Goal: Transaction & Acquisition: Purchase product/service

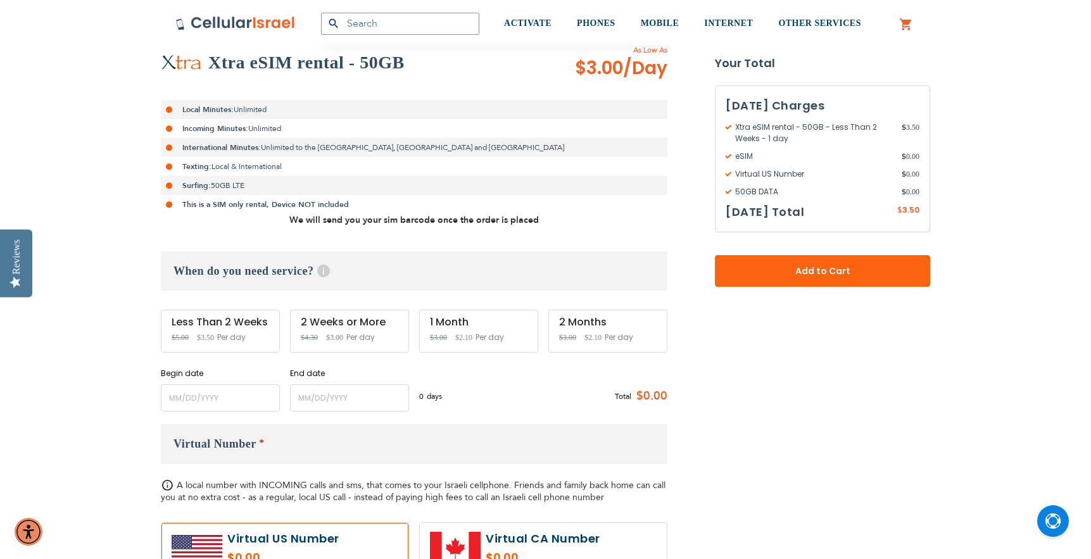
scroll to position [244, 0]
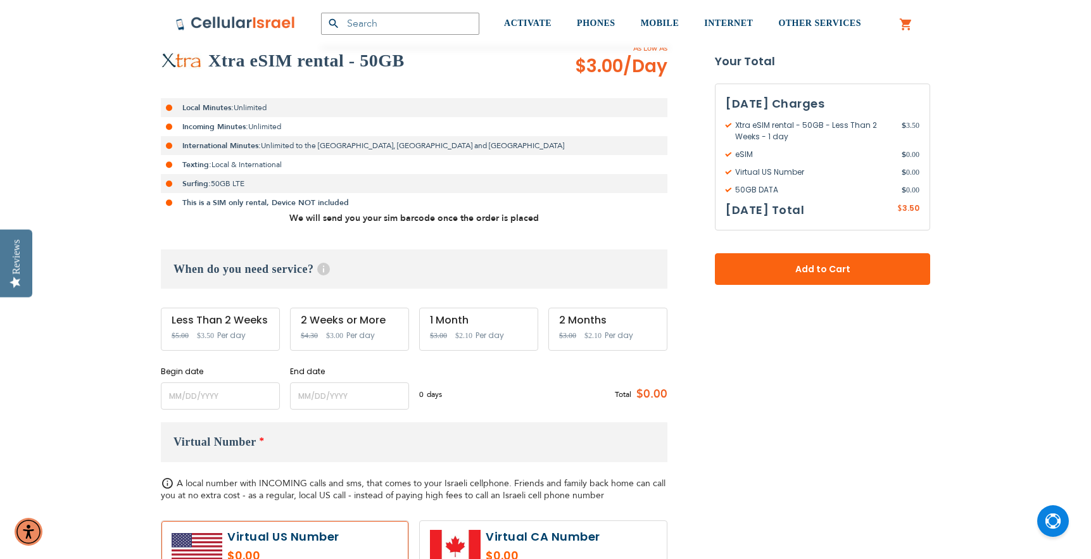
click at [350, 337] on span "Per day" at bounding box center [360, 335] width 29 height 11
click at [353, 327] on div "2 Weeks or More Special Price $3.00 Regular Price $4.30 Per day" at bounding box center [349, 329] width 119 height 43
drag, startPoint x: 365, startPoint y: 322, endPoint x: 422, endPoint y: 328, distance: 58.0
click at [379, 322] on div "2 Weeks or More" at bounding box center [350, 320] width 98 height 11
click at [744, 372] on form "Xtra eSIM rental - 50GB As Low As $3.00 /Day Local Minutes: Unlimited Incoming …" at bounding box center [546, 436] width 770 height 788
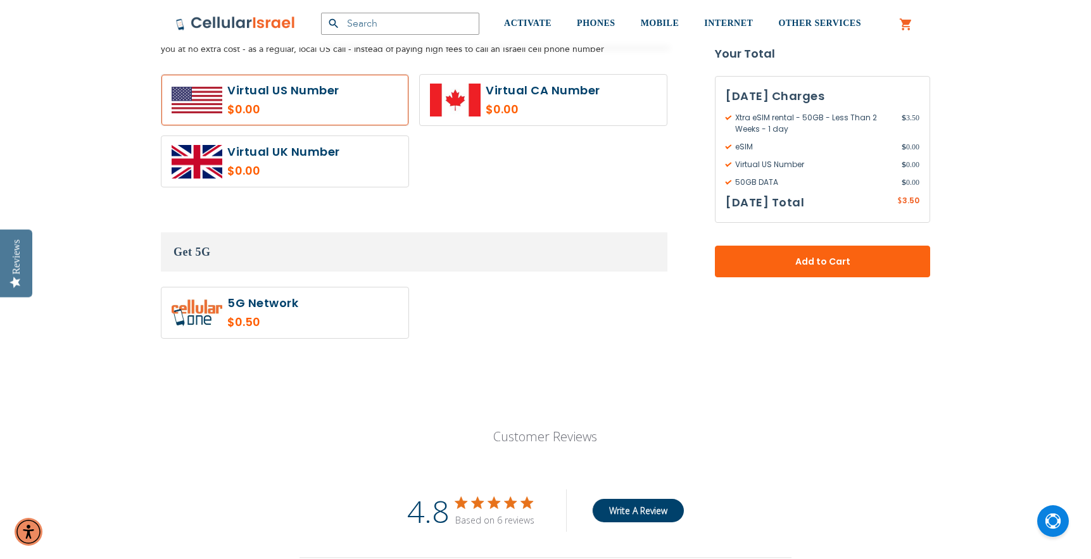
scroll to position [770, 0]
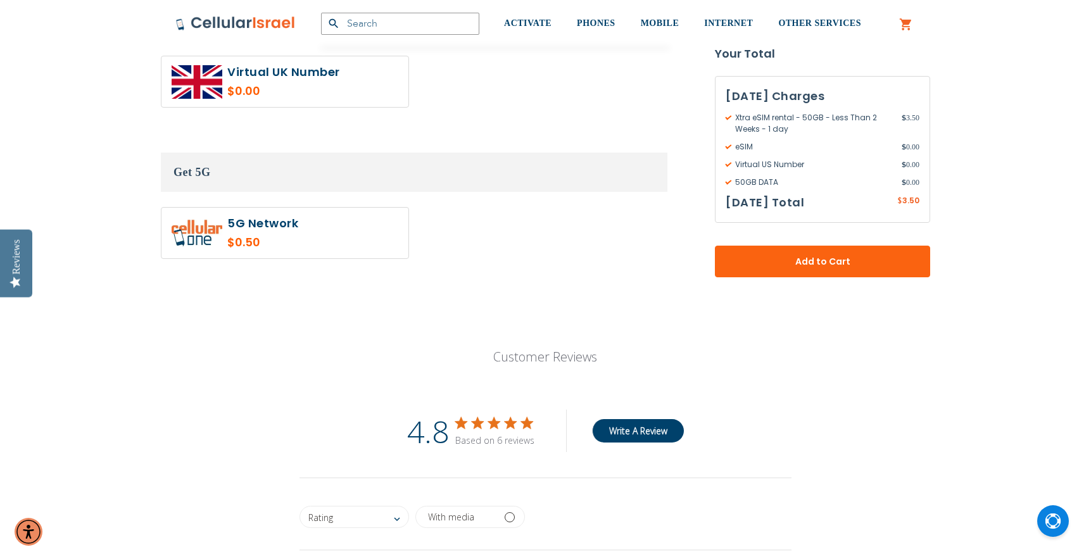
click at [302, 235] on label at bounding box center [285, 233] width 247 height 51
radio input "true"
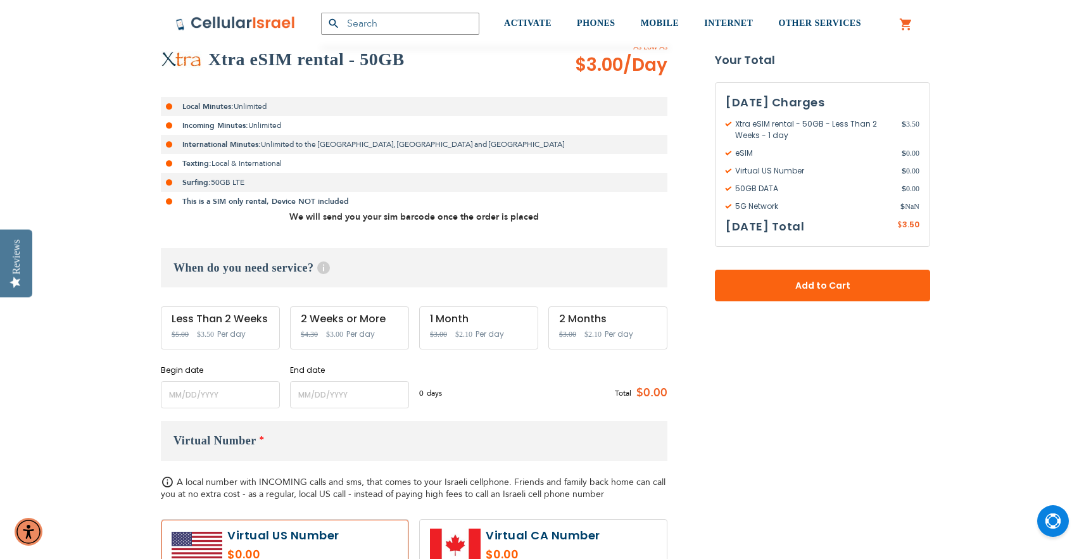
scroll to position [247, 0]
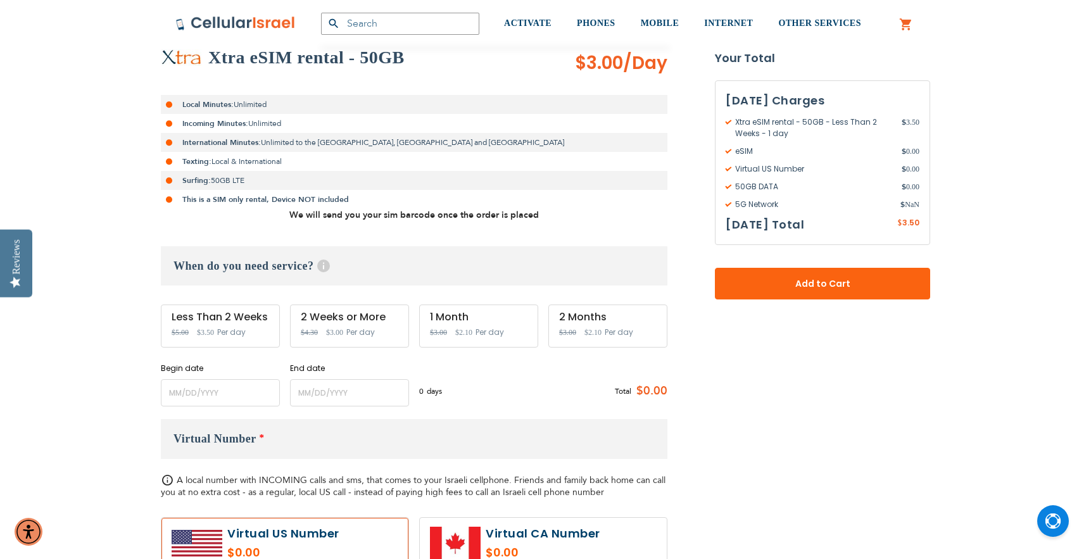
click at [619, 329] on span "Per day" at bounding box center [619, 332] width 29 height 11
click at [583, 324] on div "2 Months Special Price $2.10 Regular Price $3.00 Per day" at bounding box center [608, 326] width 119 height 43
click at [582, 324] on div "2 Months Special Price $2.10 Regular Price $3.00 Per day" at bounding box center [608, 326] width 119 height 43
click at [581, 323] on div "2 Months Special Price $2.10 Regular Price $3.00 Per day" at bounding box center [608, 326] width 119 height 43
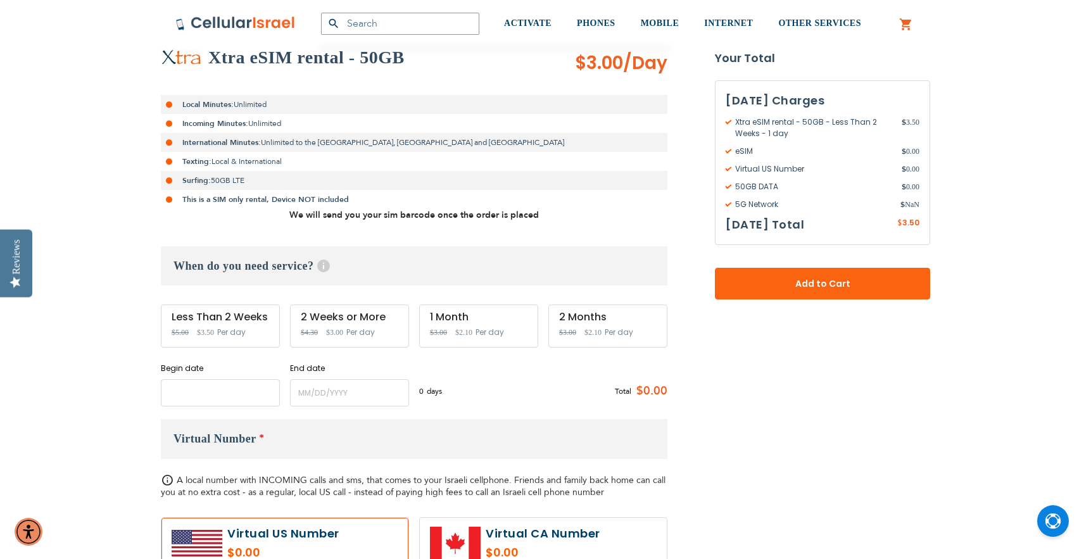
click at [192, 396] on input "name" at bounding box center [220, 392] width 119 height 27
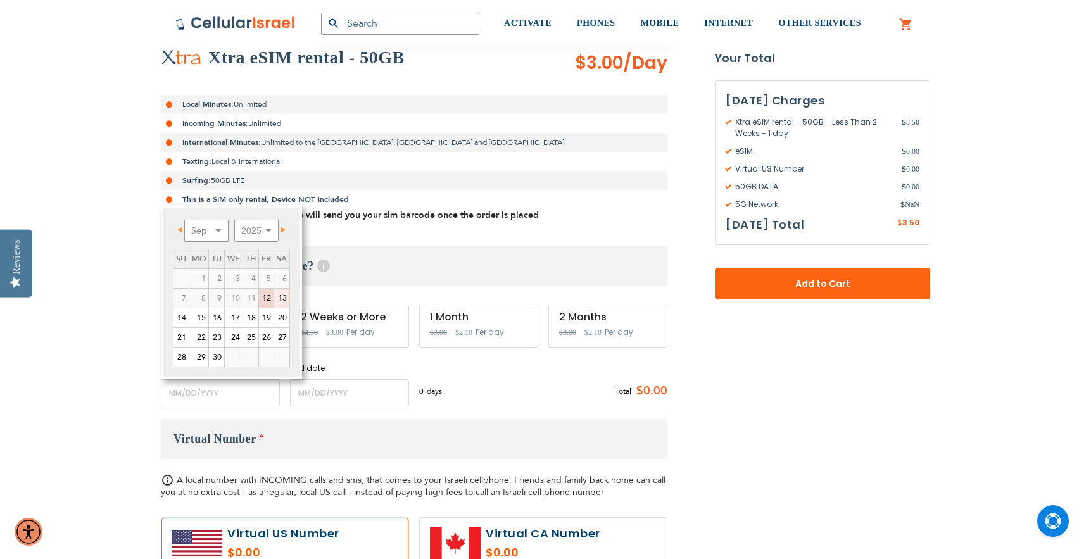
click at [282, 298] on link "13" at bounding box center [281, 298] width 15 height 19
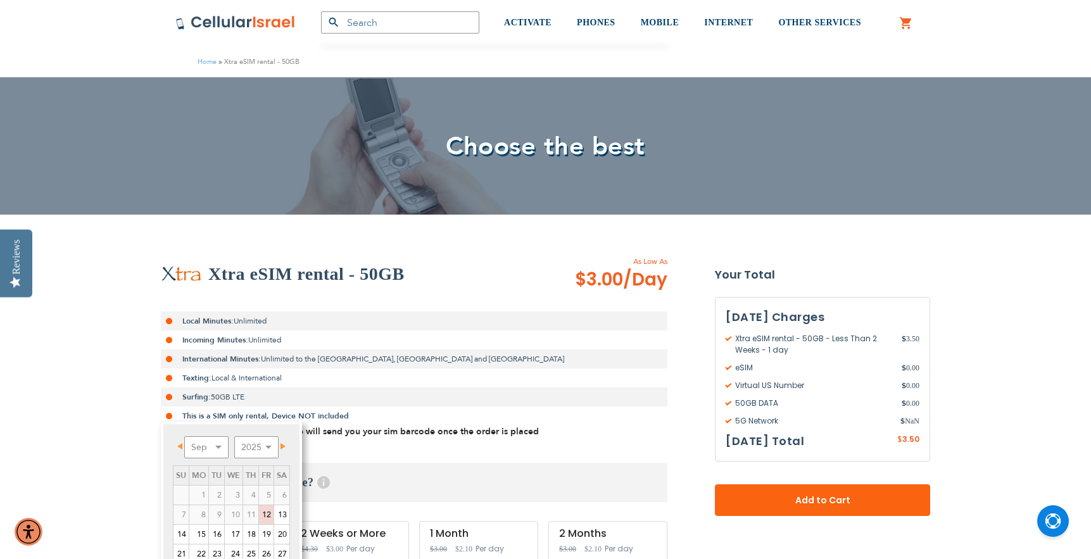
scroll to position [284, 0]
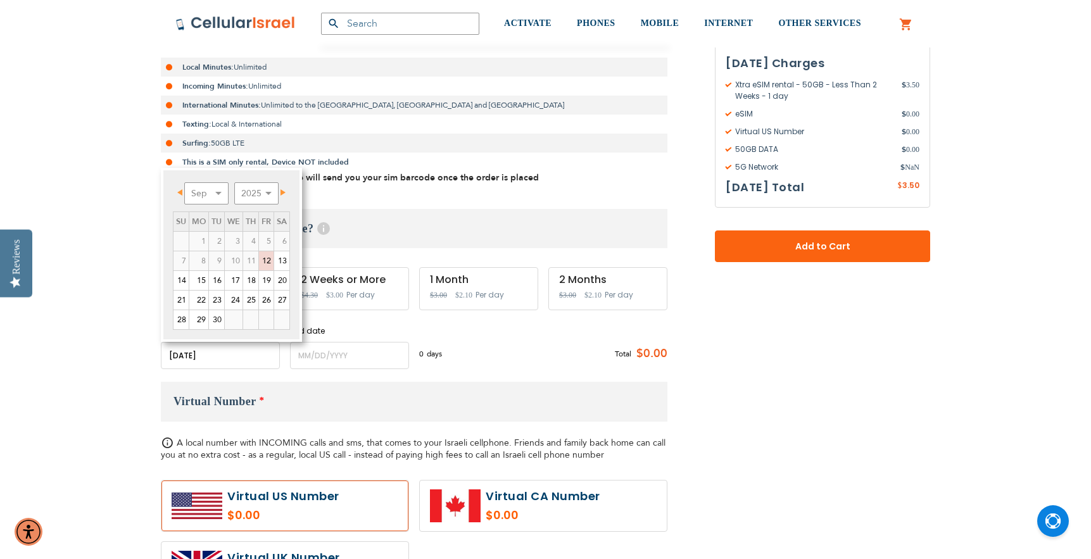
click at [282, 192] on span "Next" at bounding box center [283, 192] width 5 height 6
click at [184, 280] on link "12" at bounding box center [181, 280] width 15 height 19
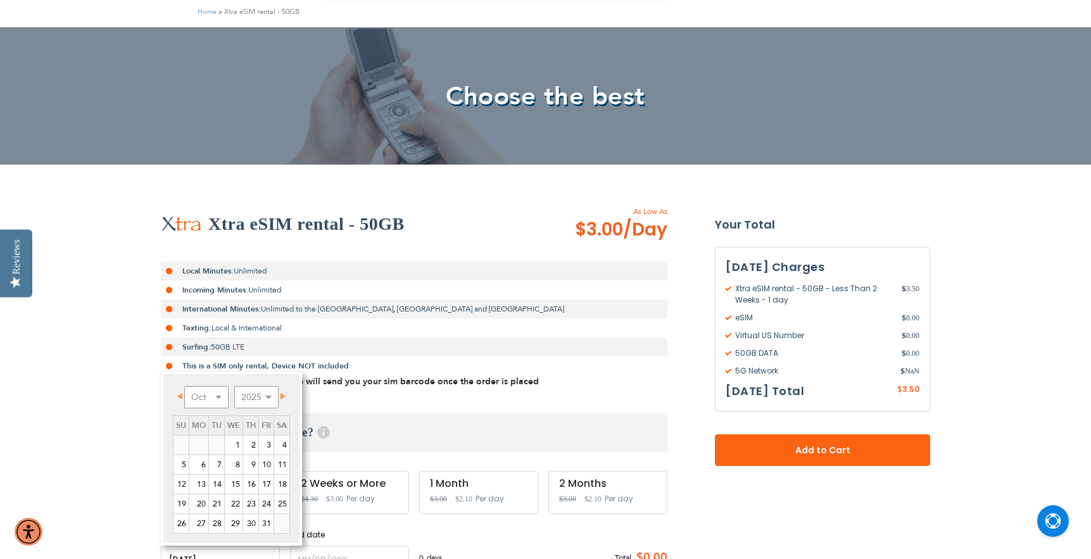
scroll to position [96, 0]
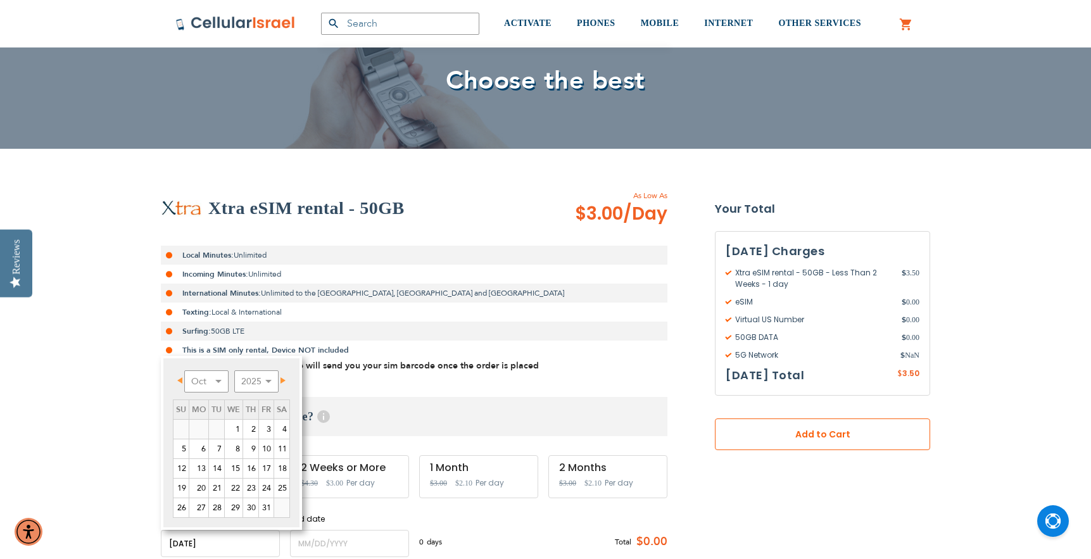
click at [847, 438] on span "Add to Cart" at bounding box center [823, 434] width 132 height 13
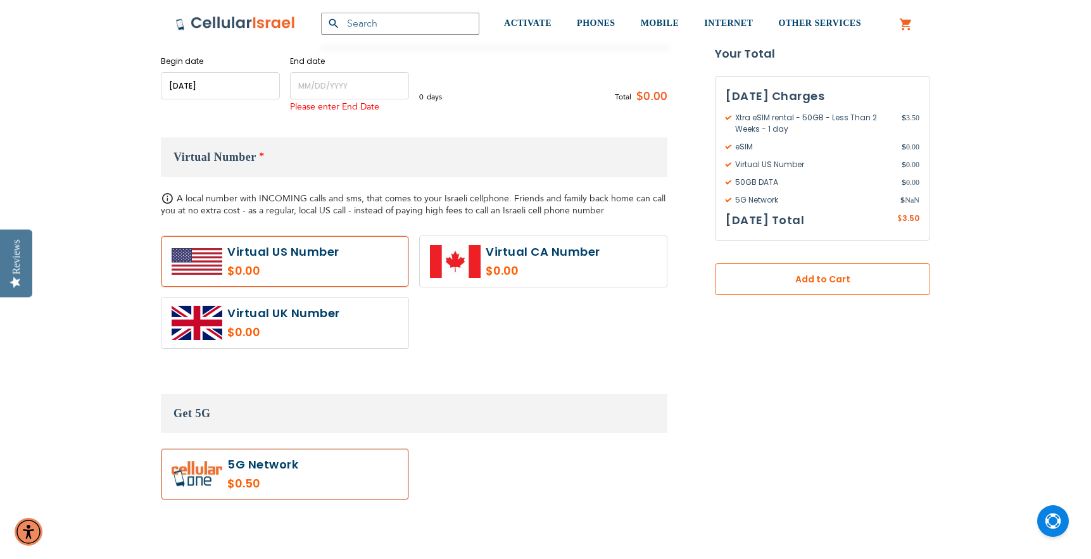
scroll to position [559, 0]
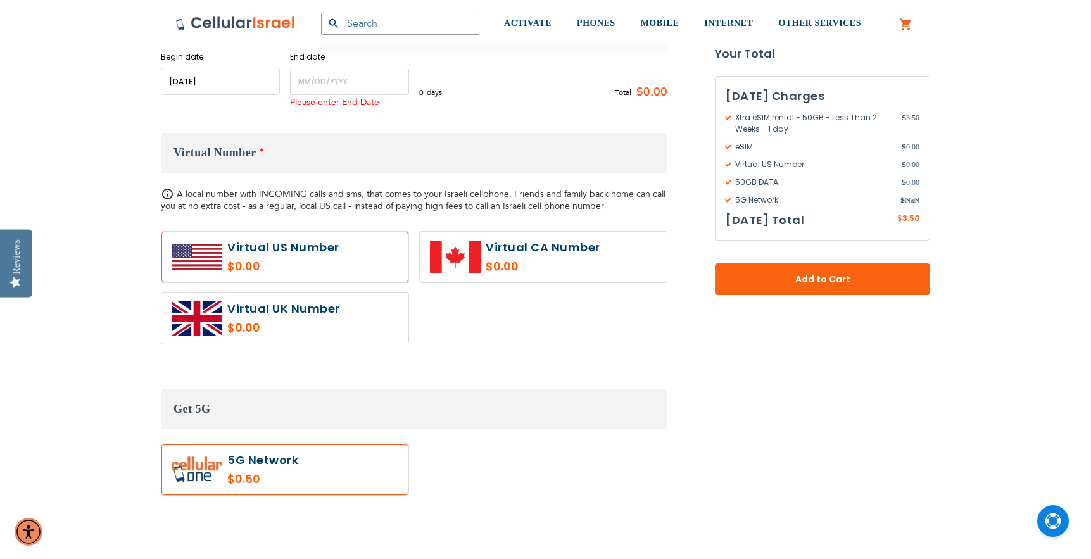
click at [330, 262] on label at bounding box center [285, 257] width 247 height 51
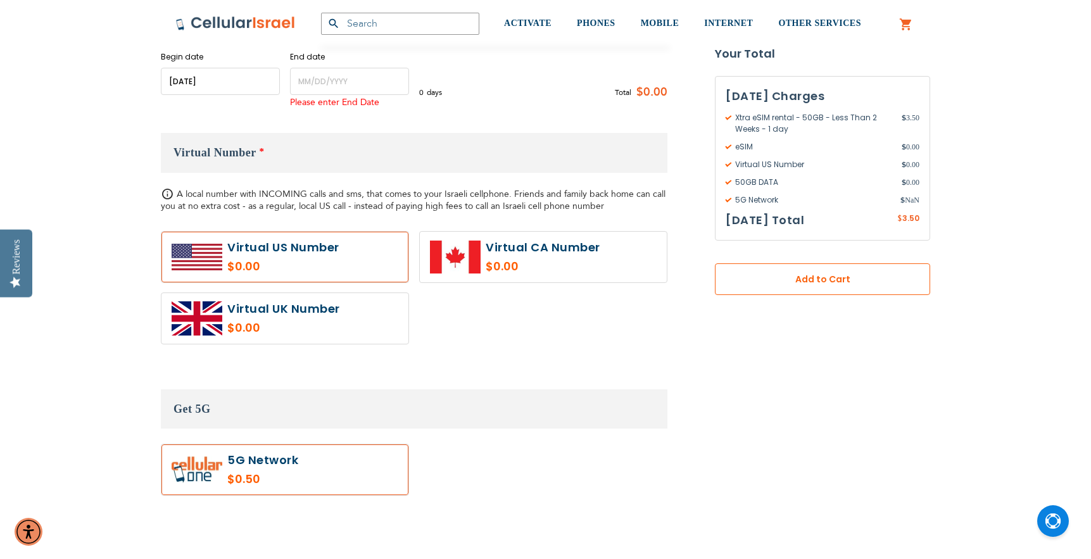
click at [803, 281] on span "Add to Cart" at bounding box center [823, 279] width 132 height 13
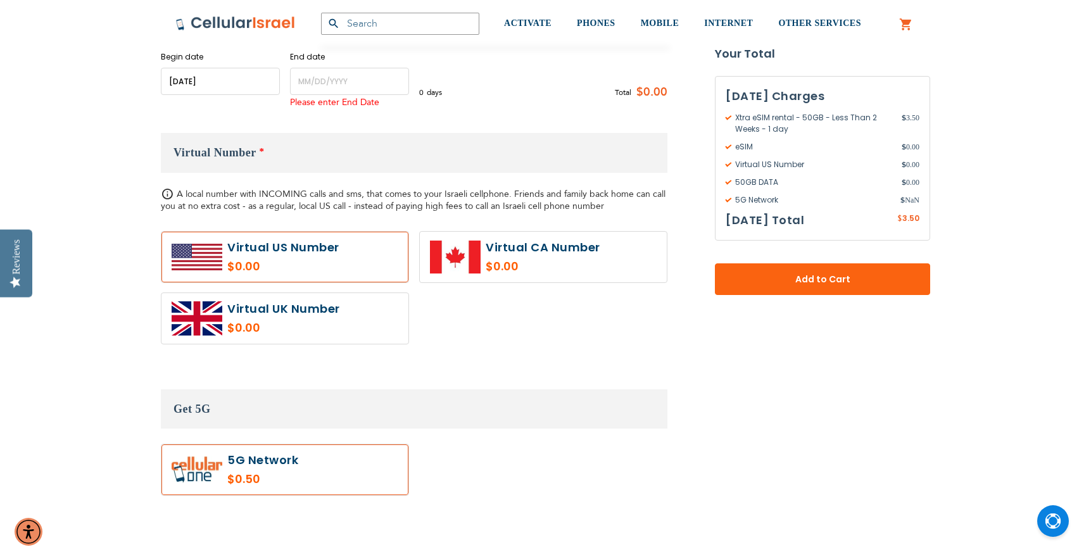
click at [340, 65] on div "End date Please enter End Date Long term plans must be at least 4 months long" at bounding box center [349, 85] width 119 height 69
click at [341, 88] on input "name" at bounding box center [349, 81] width 119 height 27
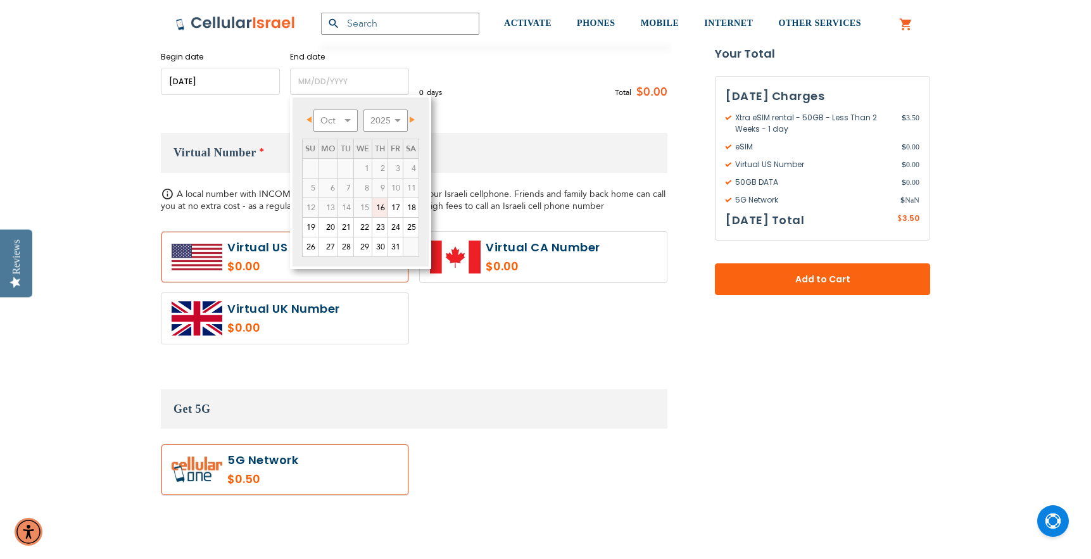
click at [180, 83] on input "name" at bounding box center [220, 81] width 119 height 27
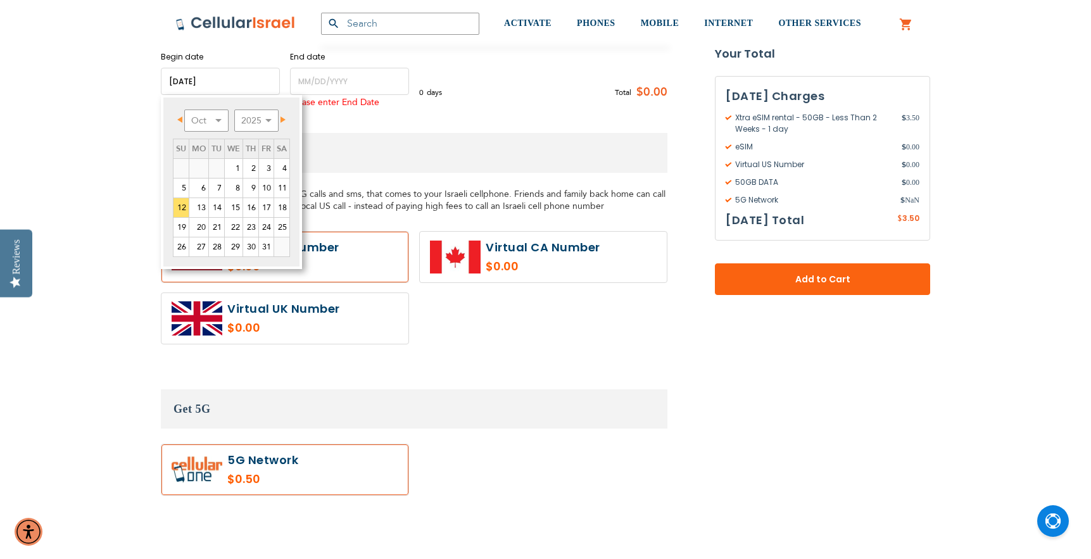
click at [184, 119] on link "Prev" at bounding box center [182, 119] width 16 height 16
click at [267, 186] on link "12" at bounding box center [266, 188] width 15 height 19
type input "[DATE]"
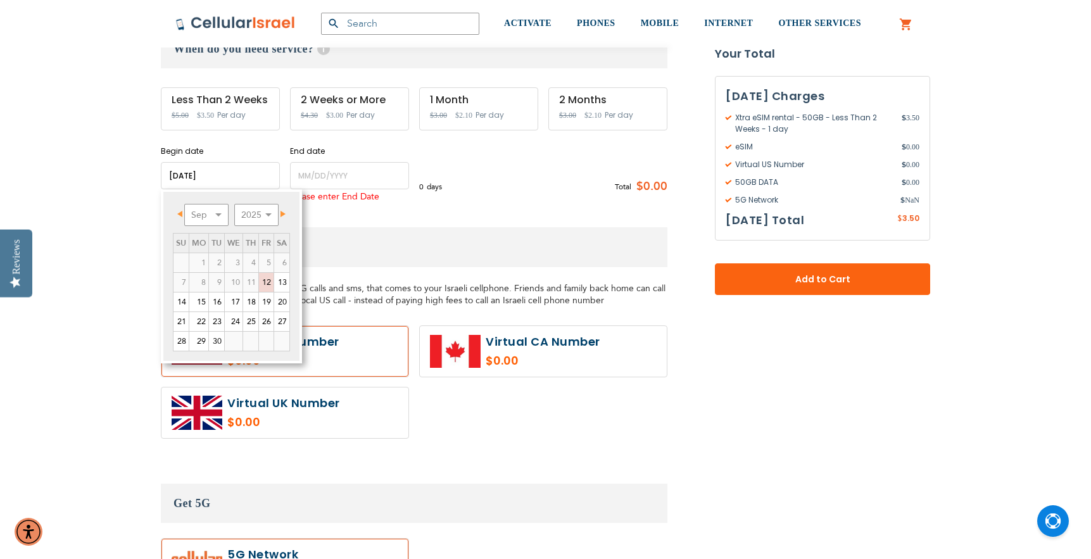
scroll to position [447, 0]
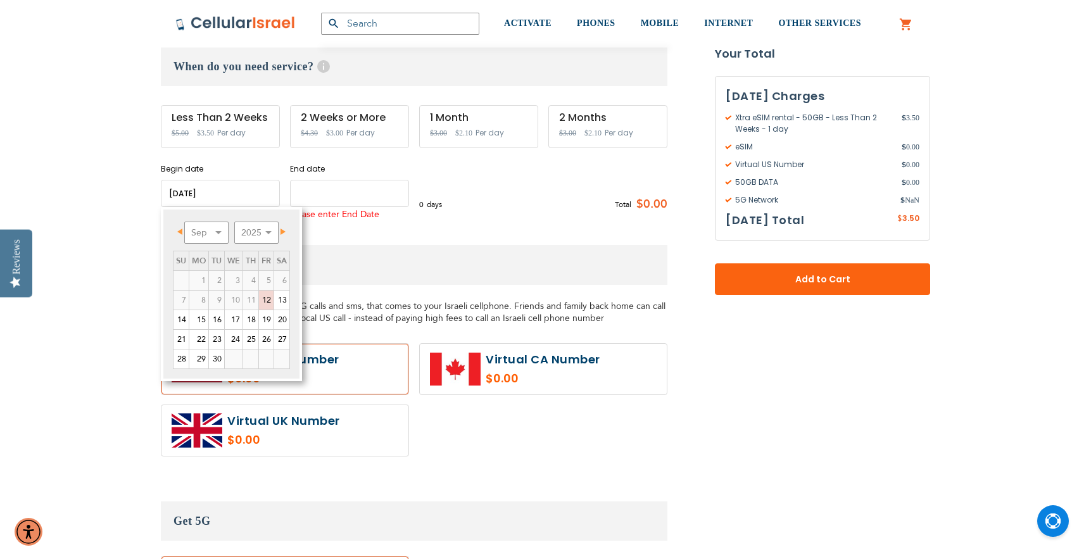
click at [345, 200] on input "name" at bounding box center [349, 193] width 119 height 27
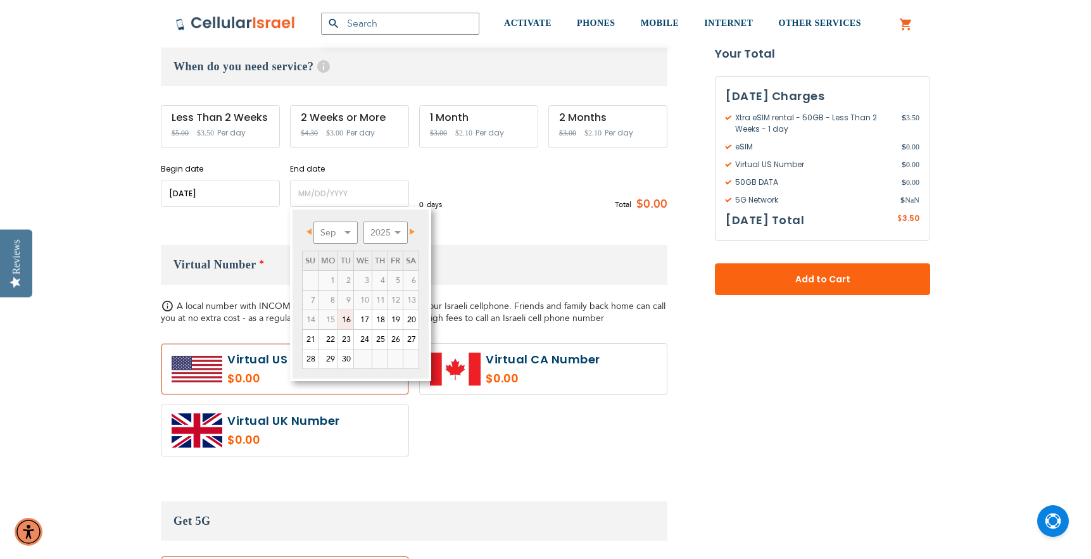
click at [414, 231] on span "Next" at bounding box center [412, 232] width 5 height 6
click at [316, 322] on link "12" at bounding box center [310, 319] width 15 height 19
type input "[DATE]"
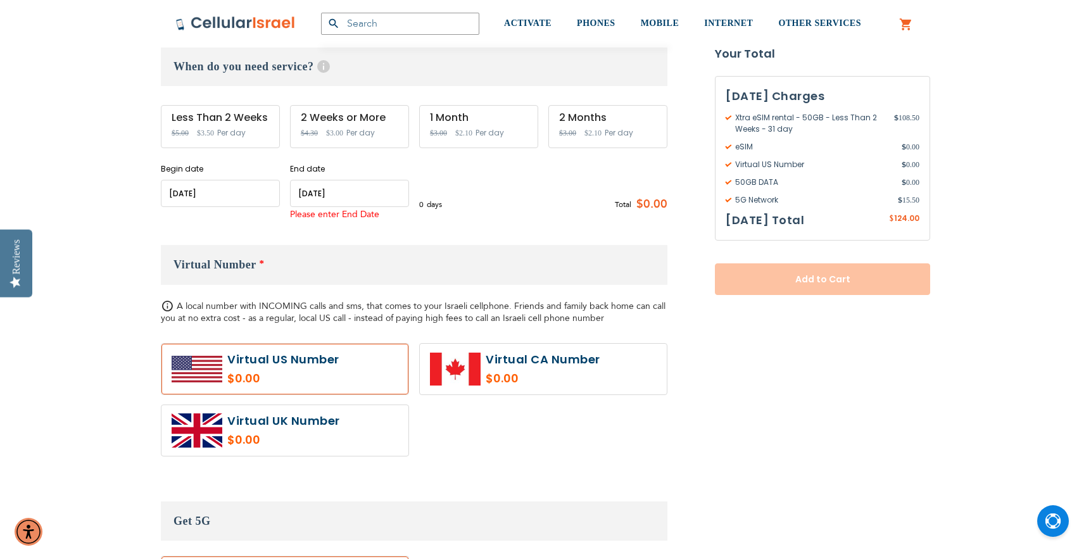
click at [499, 233] on div "Xtra eSIM rental - 50GB As Low As $3.00 /Day Local Minutes: Unlimited Incoming …" at bounding box center [414, 246] width 507 height 813
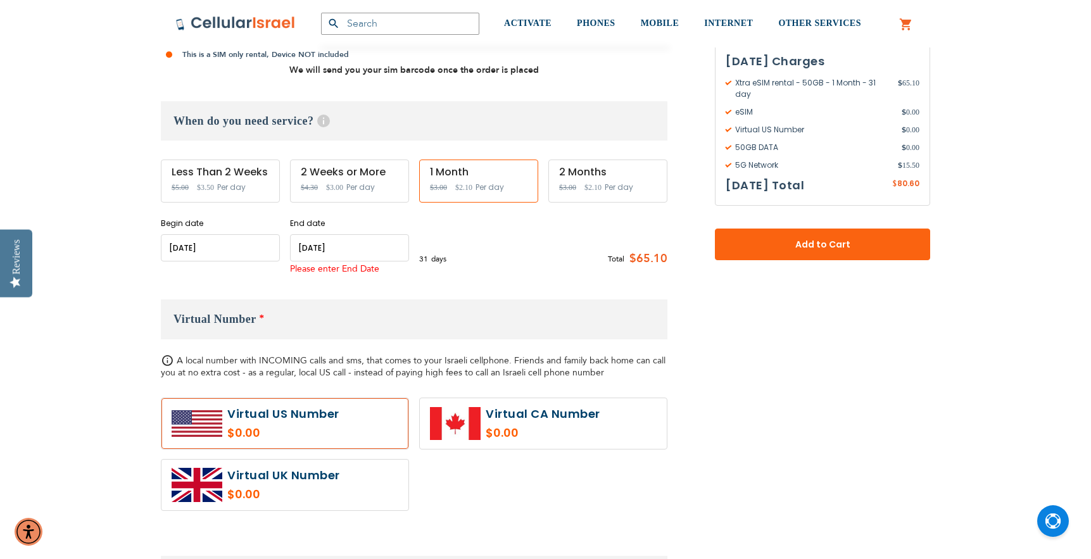
scroll to position [186, 0]
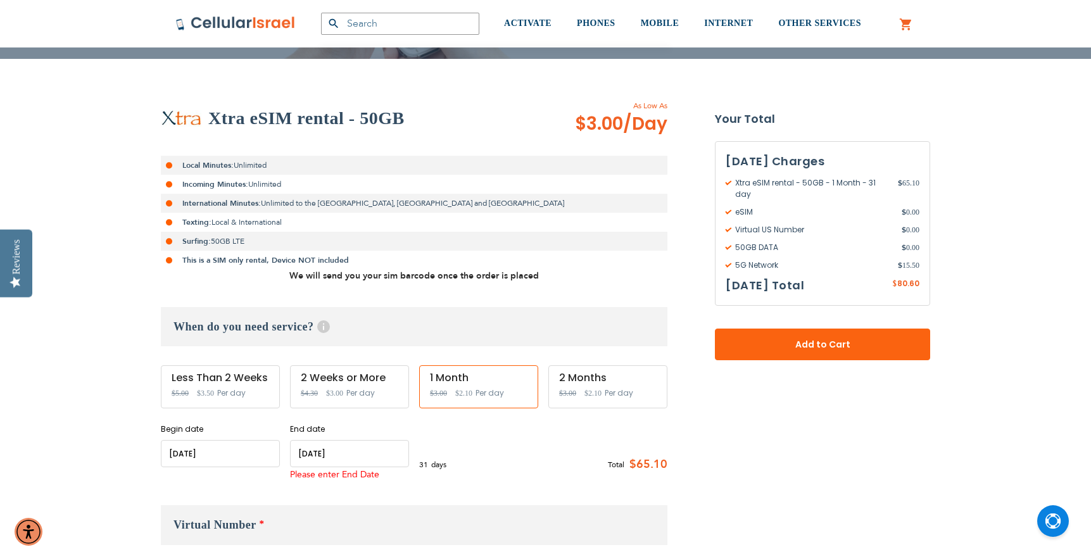
scroll to position [247, 0]
